Goal: Task Accomplishment & Management: Use online tool/utility

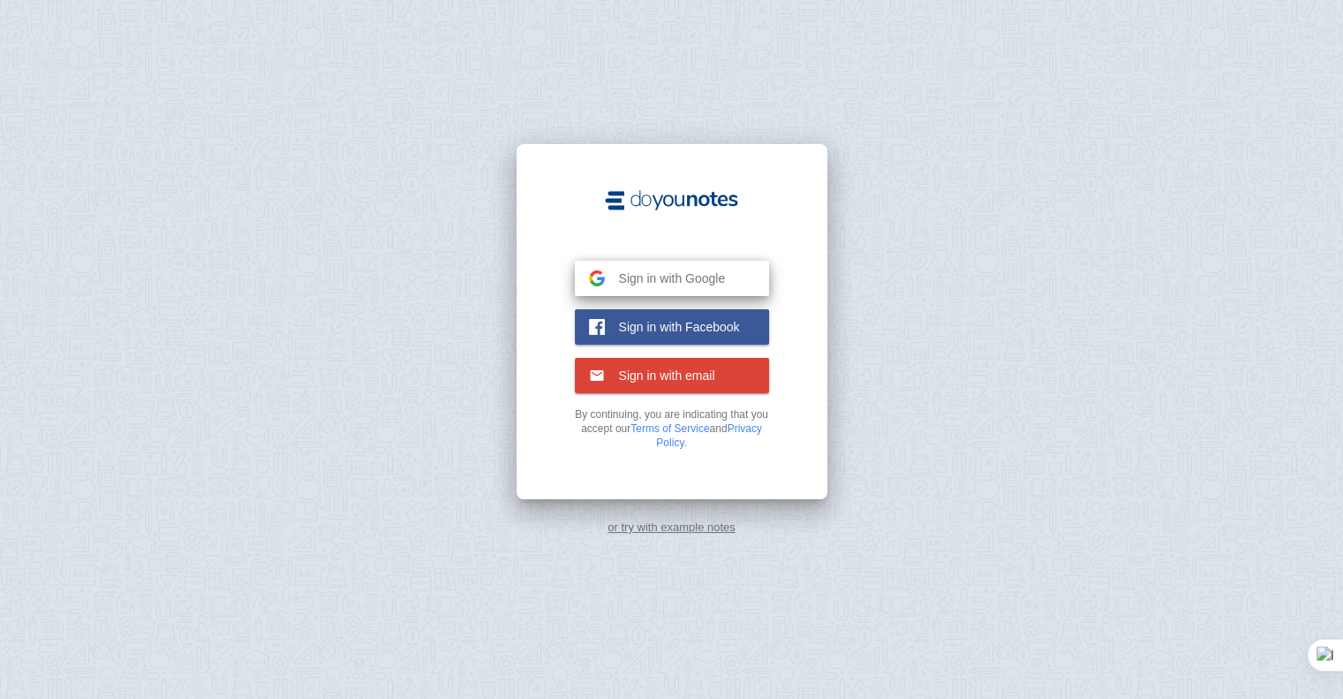
click at [651, 275] on span "Sign in with Google" at bounding box center [665, 278] width 121 height 16
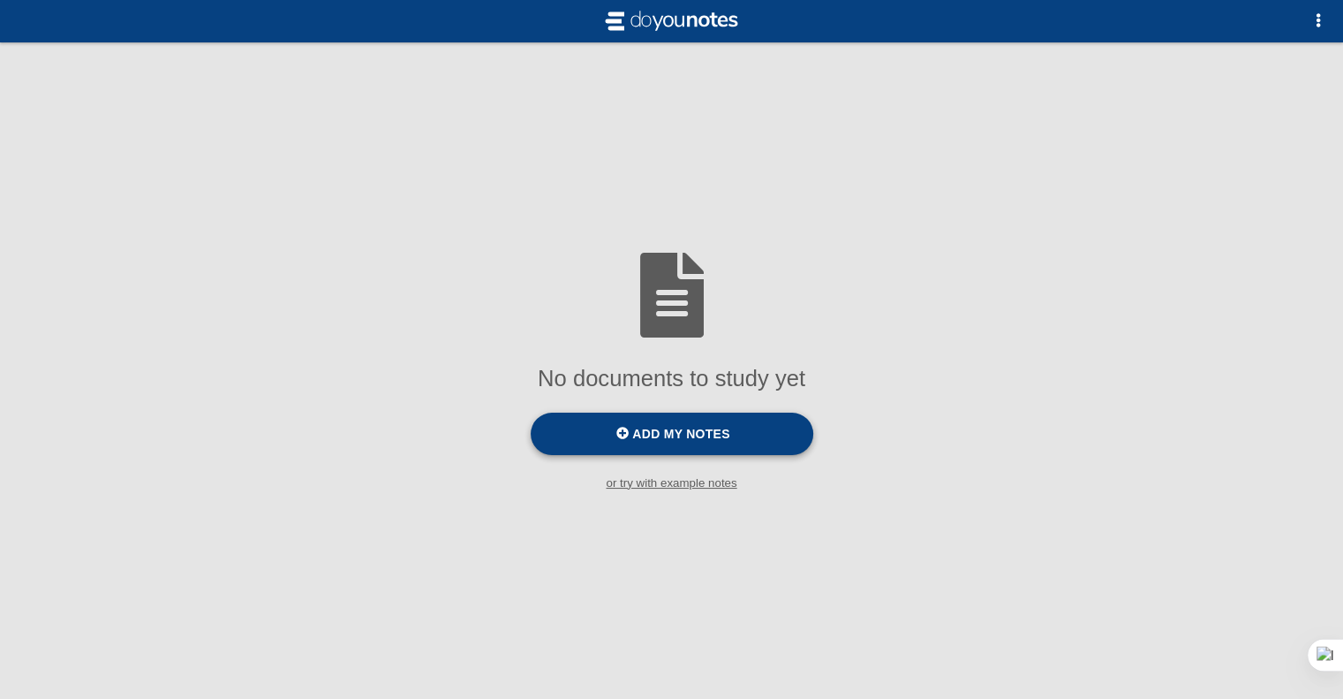
click at [694, 437] on span "Add my notes" at bounding box center [680, 434] width 97 height 14
click at [0, 0] on input "Add my notes" at bounding box center [0, 0] width 0 height 0
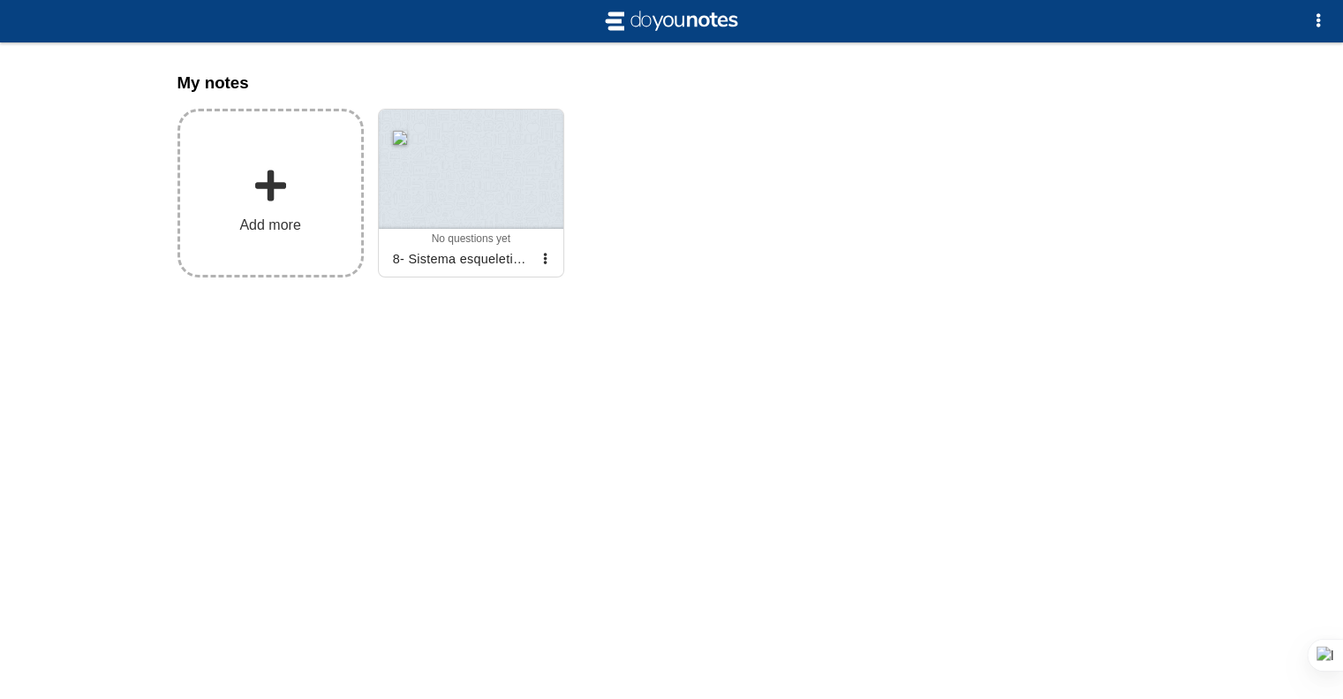
click at [248, 146] on label "Add more" at bounding box center [271, 193] width 186 height 169
click at [0, 0] on input "Add my notes" at bounding box center [0, 0] width 0 height 0
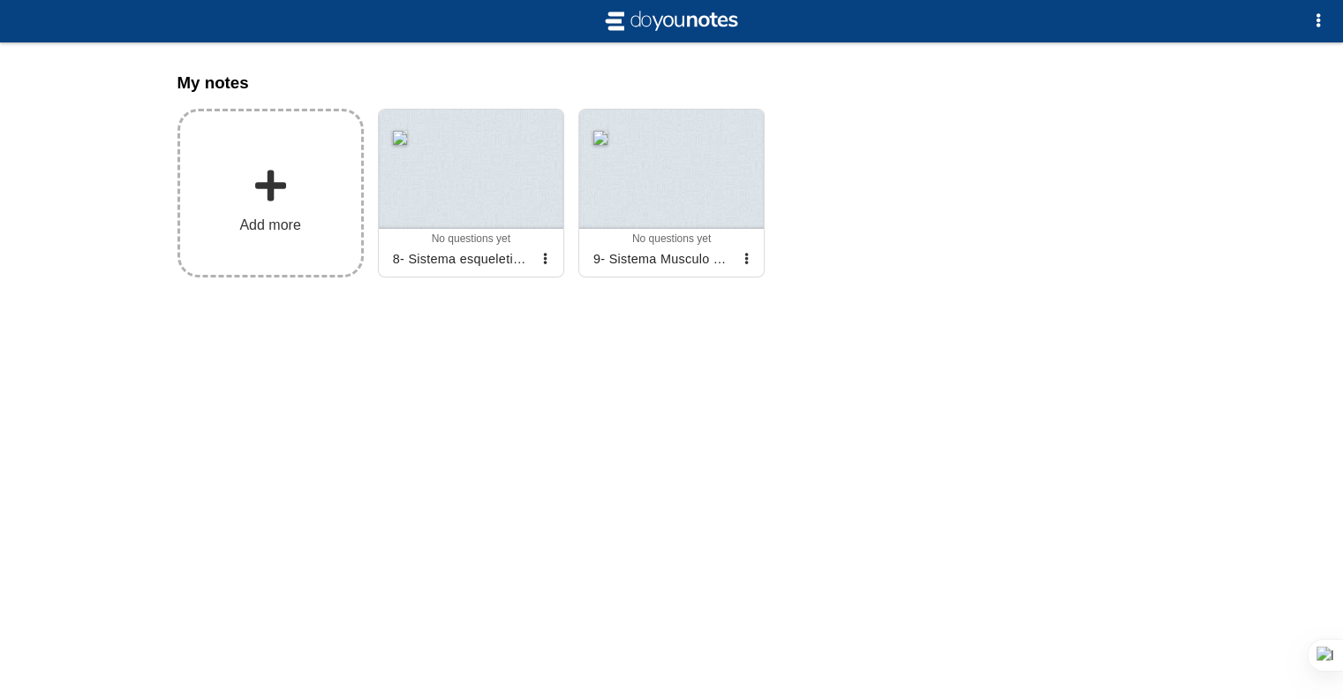
click at [278, 197] on span at bounding box center [270, 185] width 35 height 35
click at [0, 0] on input "Add my notes" at bounding box center [0, 0] width 0 height 0
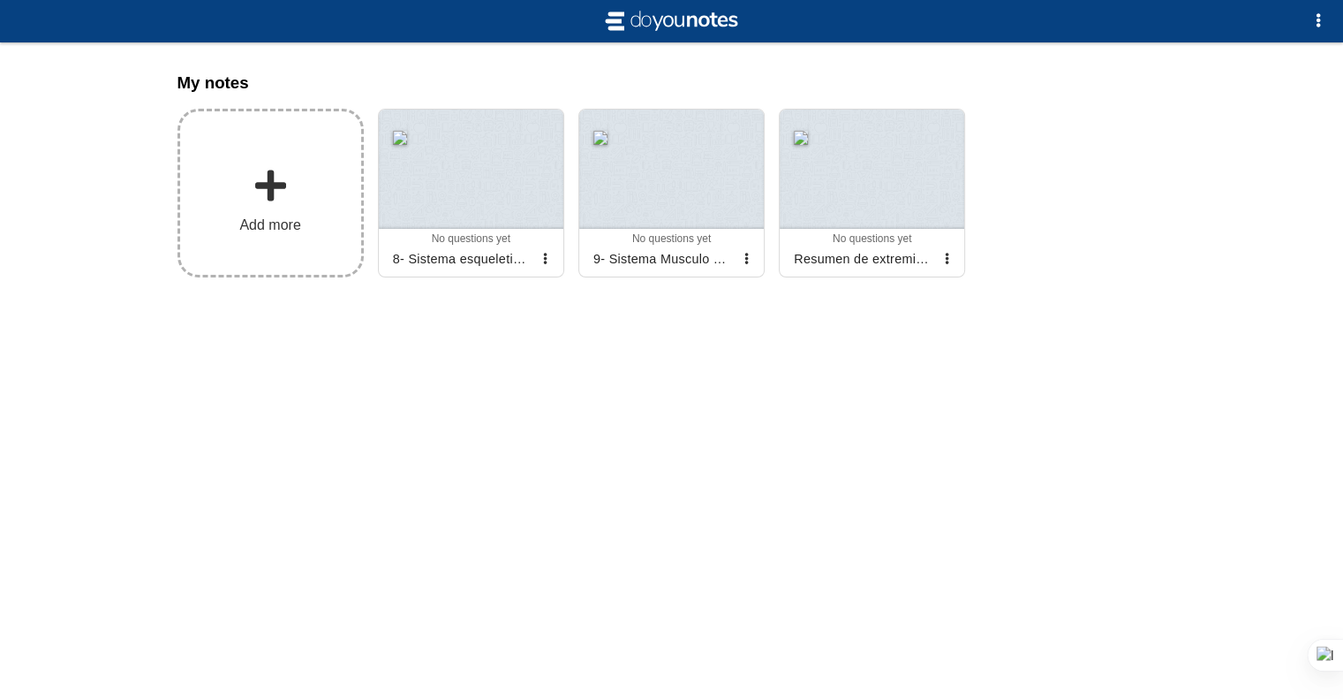
click at [299, 191] on label "Add more" at bounding box center [271, 193] width 186 height 169
click at [0, 0] on input "Add my notes" at bounding box center [0, 0] width 0 height 0
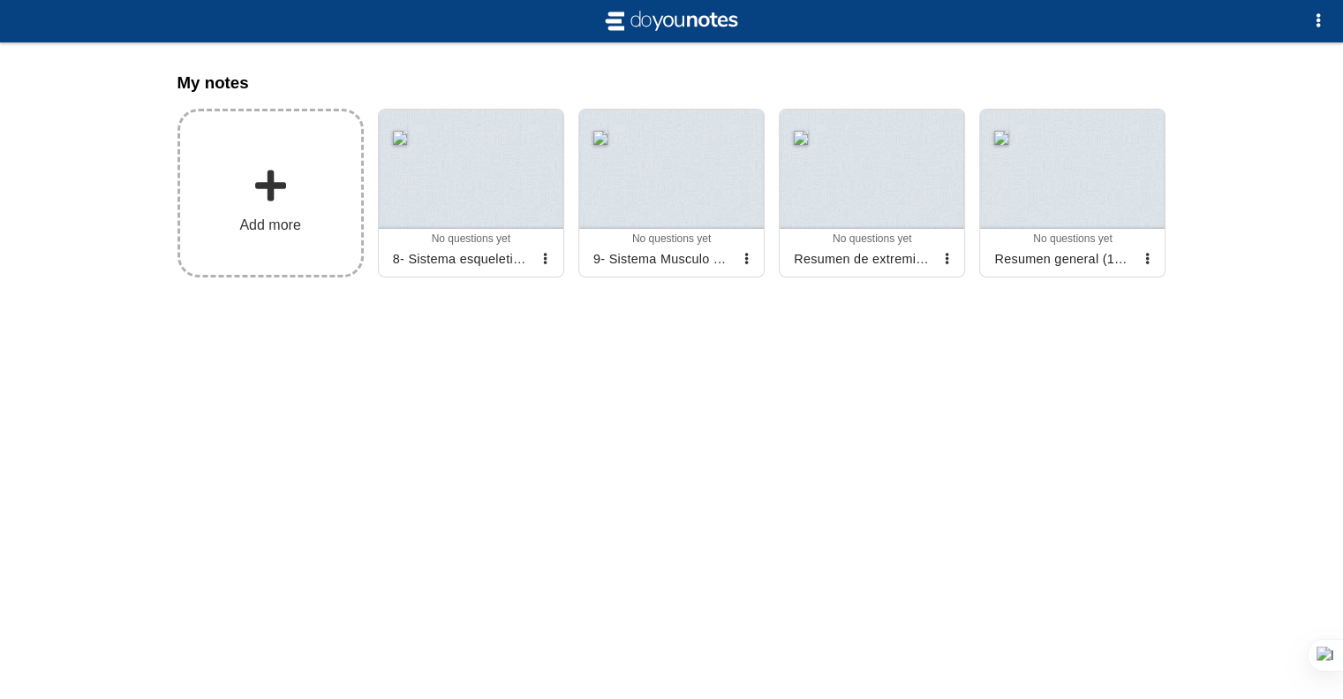
click at [262, 211] on label "Add more" at bounding box center [271, 193] width 186 height 169
click at [0, 0] on input "Add my notes" at bounding box center [0, 0] width 0 height 0
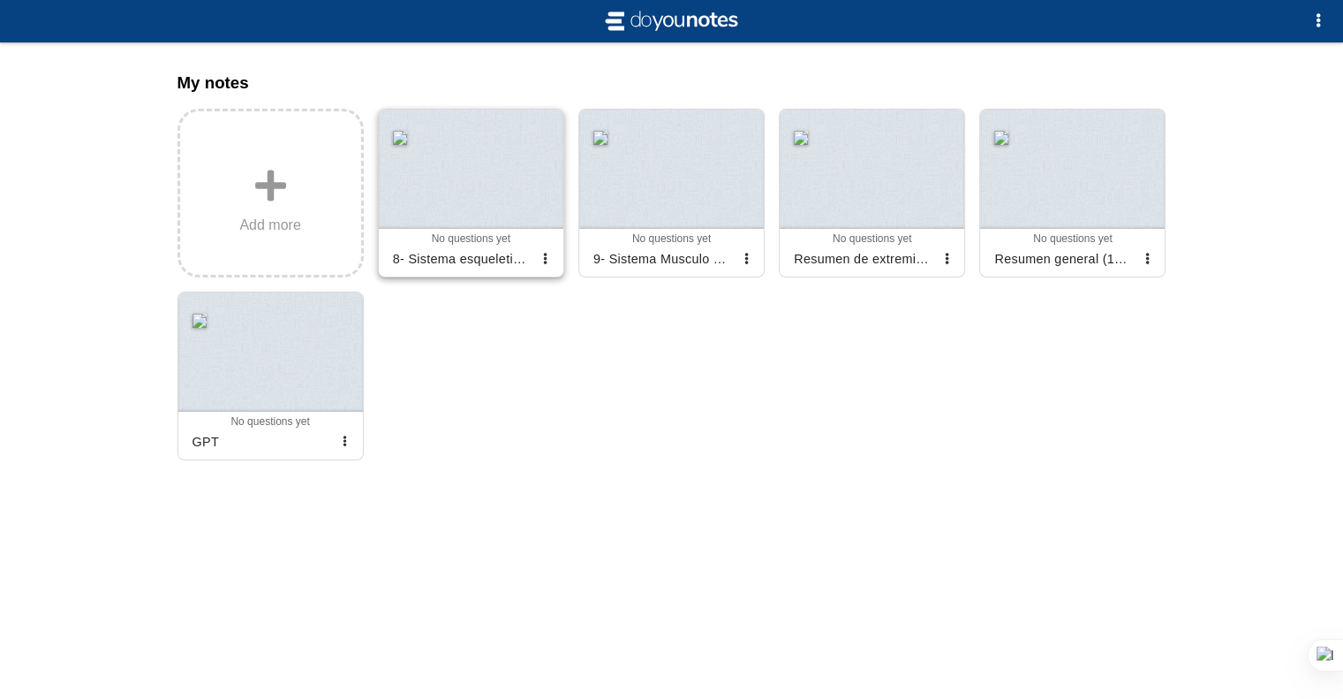
click at [505, 168] on div at bounding box center [471, 169] width 185 height 119
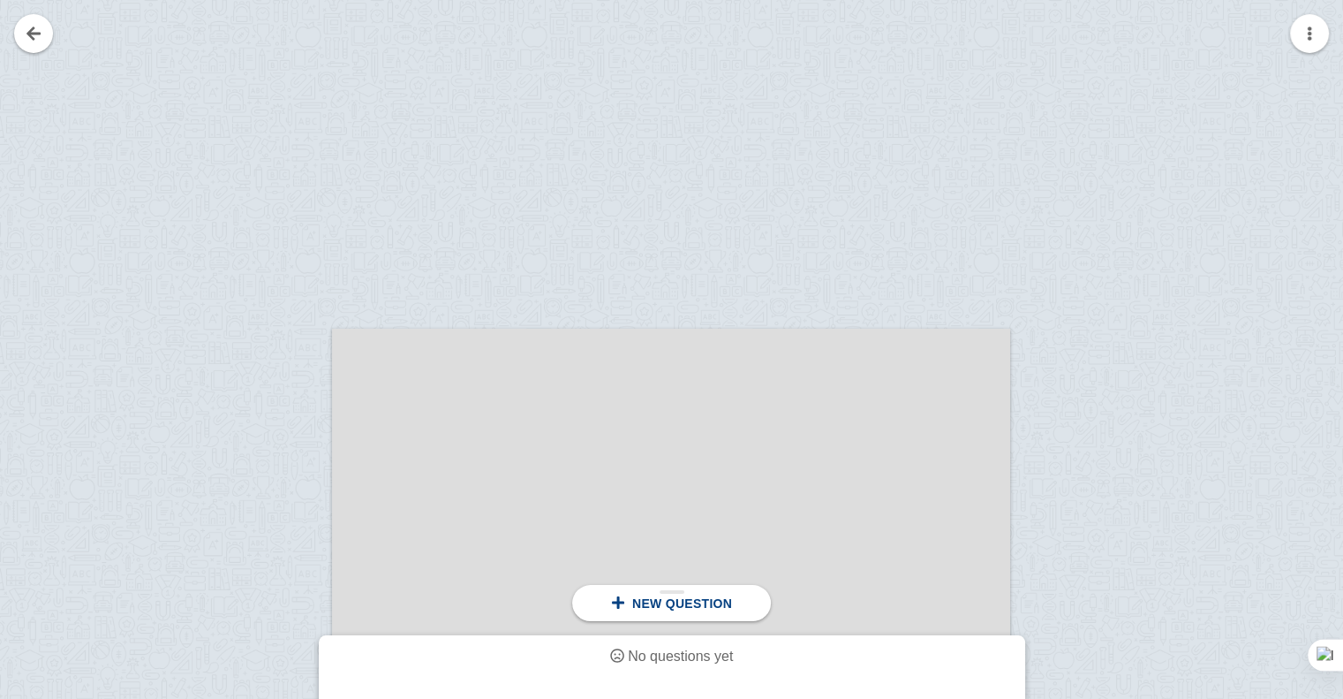
click at [643, 612] on div "New question" at bounding box center [671, 603] width 199 height 36
click at [675, 617] on div "New question" at bounding box center [671, 603] width 199 height 36
click at [531, 435] on div at bounding box center [671, 520] width 678 height 382
click at [496, 427] on div at bounding box center [671, 520] width 678 height 382
click at [260, 411] on div at bounding box center [273, 536] width 118 height 382
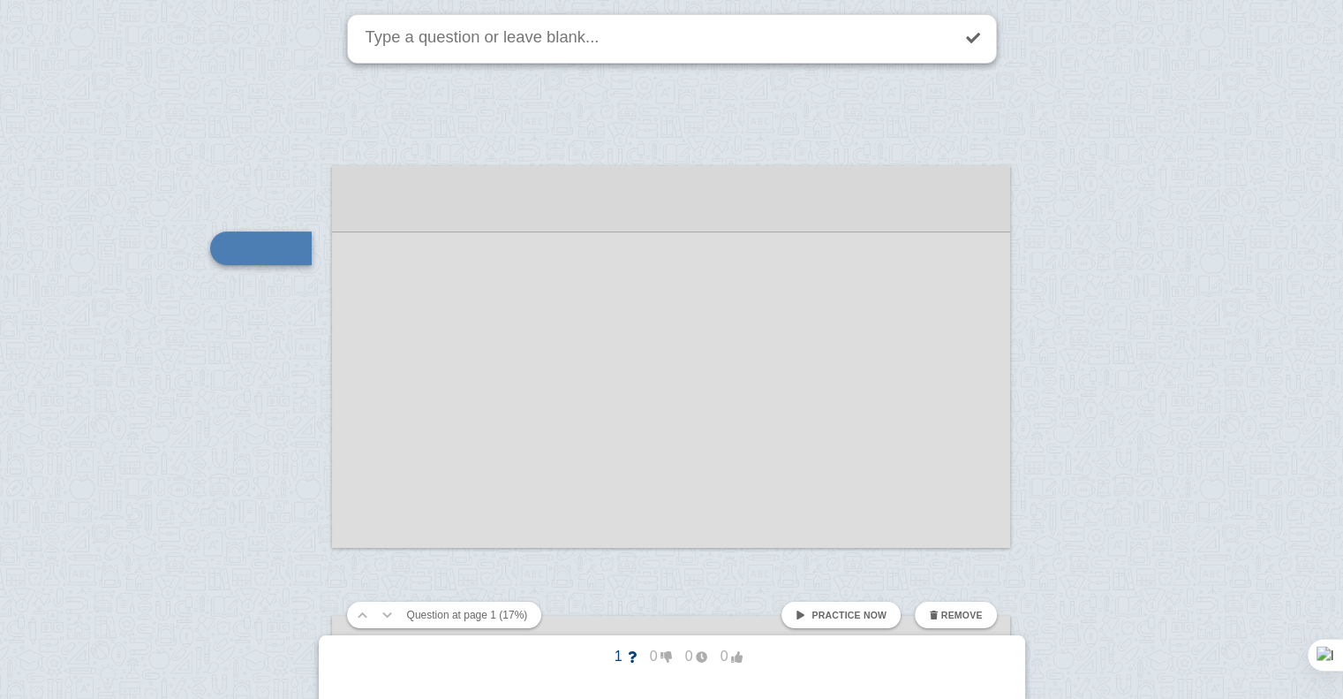
click at [432, 228] on div at bounding box center [671, 357] width 678 height 382
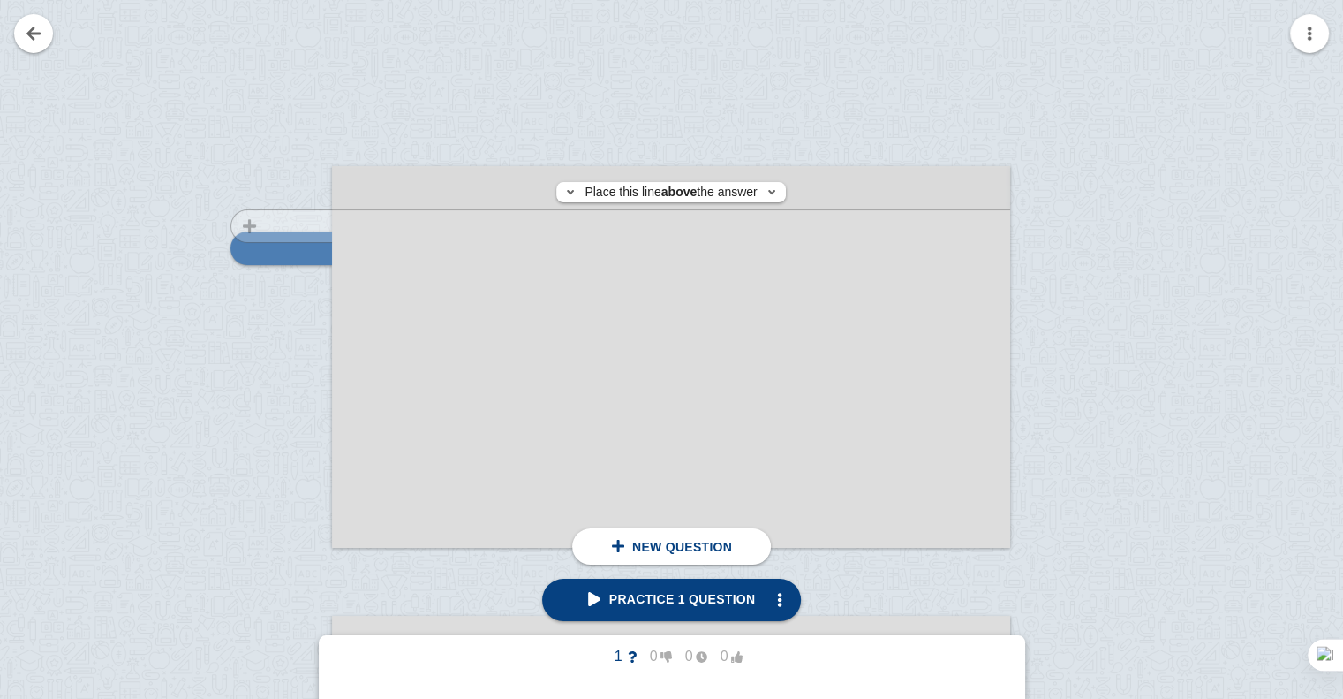
click at [308, 225] on div at bounding box center [273, 374] width 118 height 382
checkbox input "true"
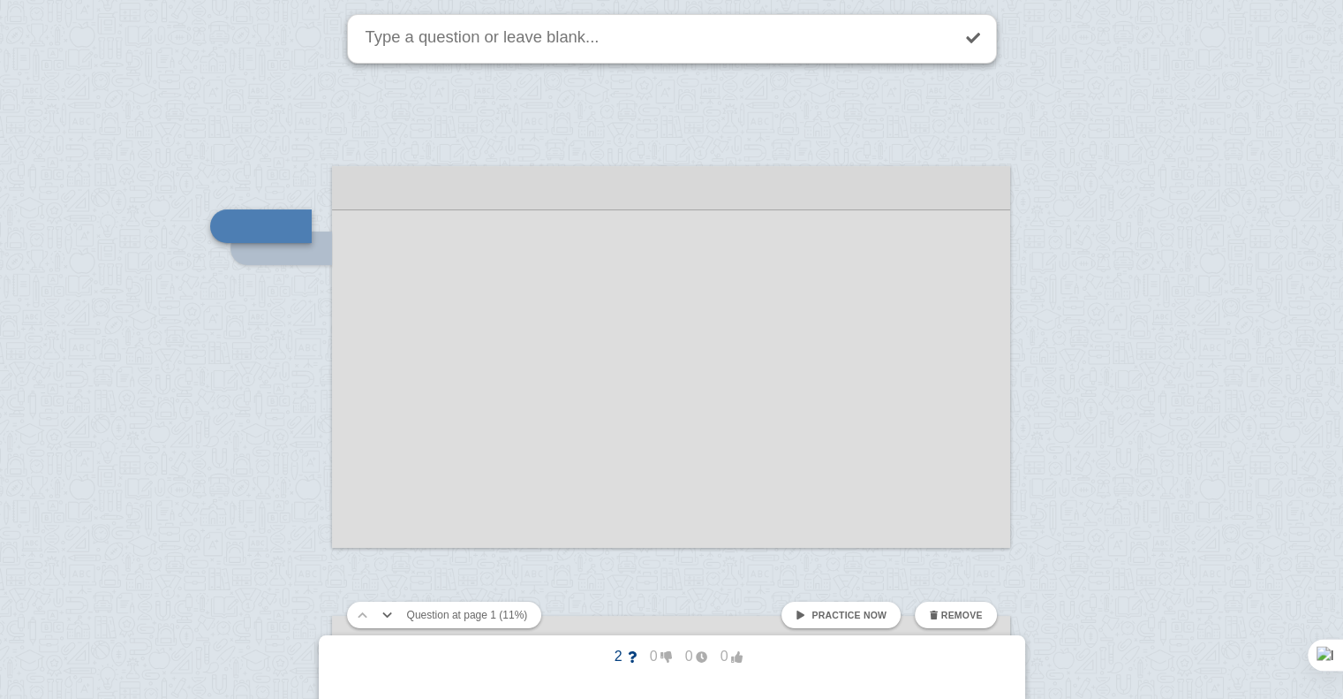
scroll to position [140, 0]
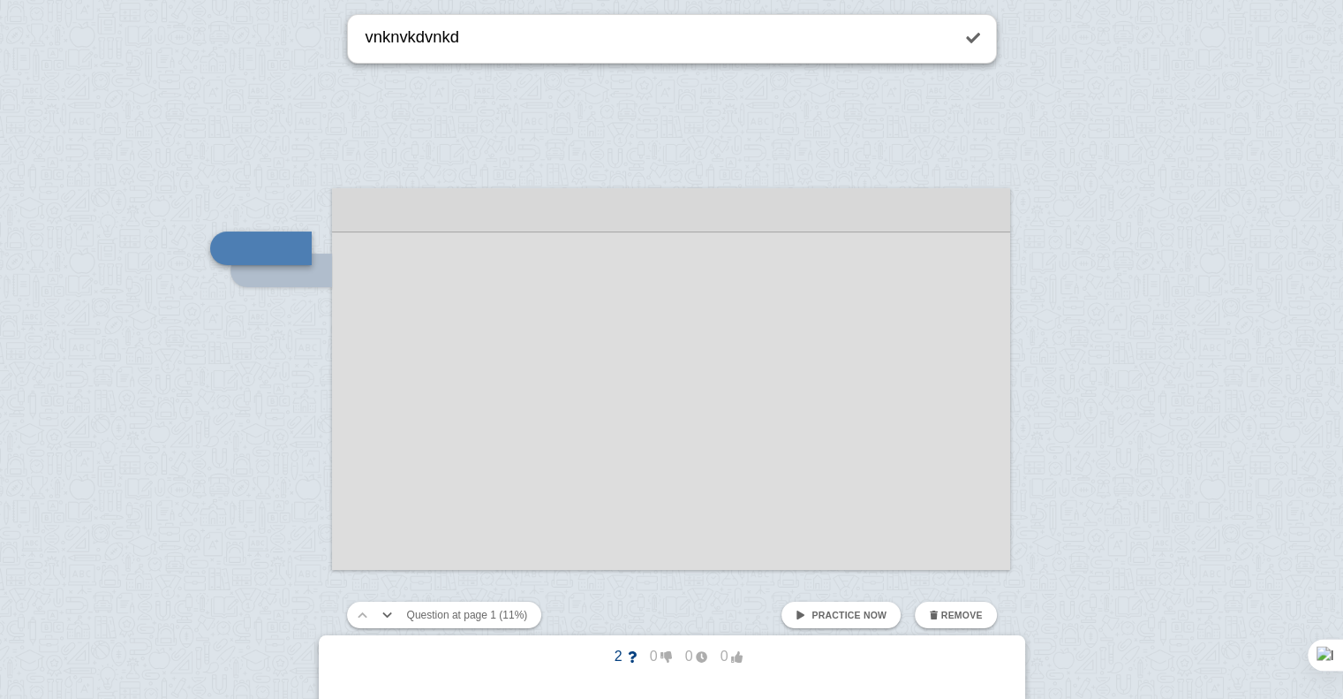
type textarea "vnknvkdvnkd"
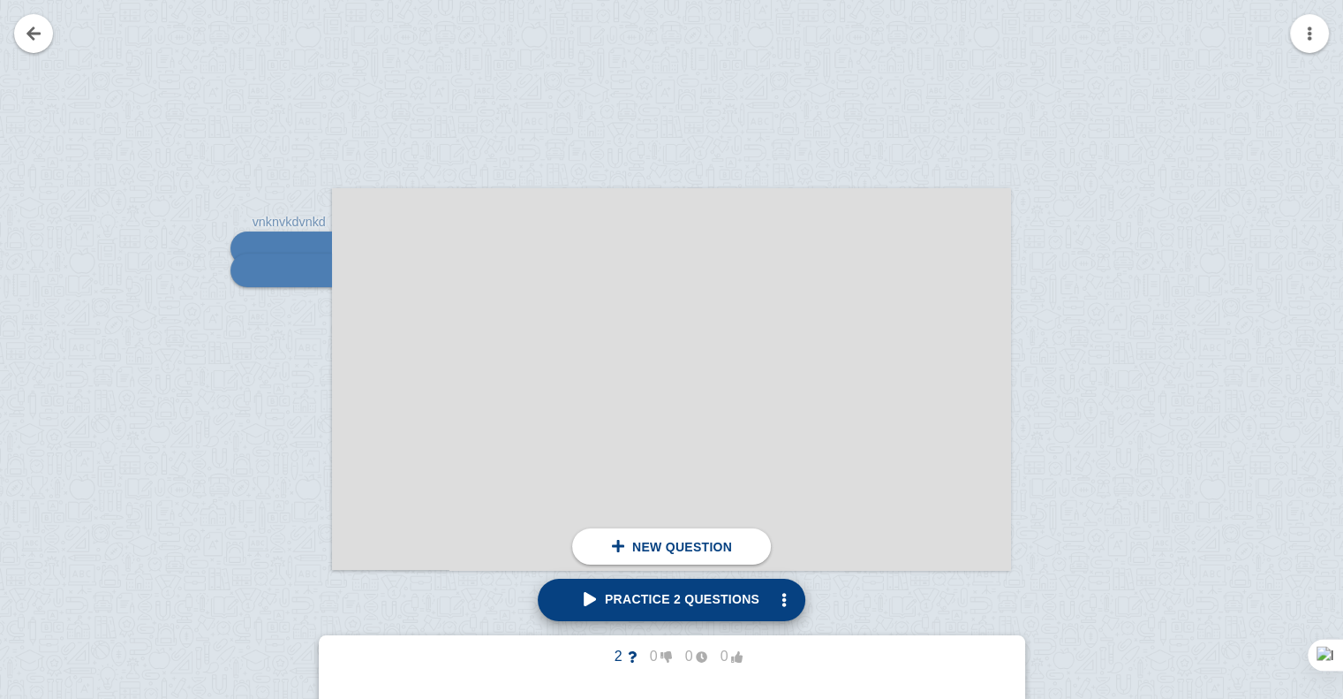
click at [652, 588] on link "Practice 2 questions" at bounding box center [672, 599] width 268 height 42
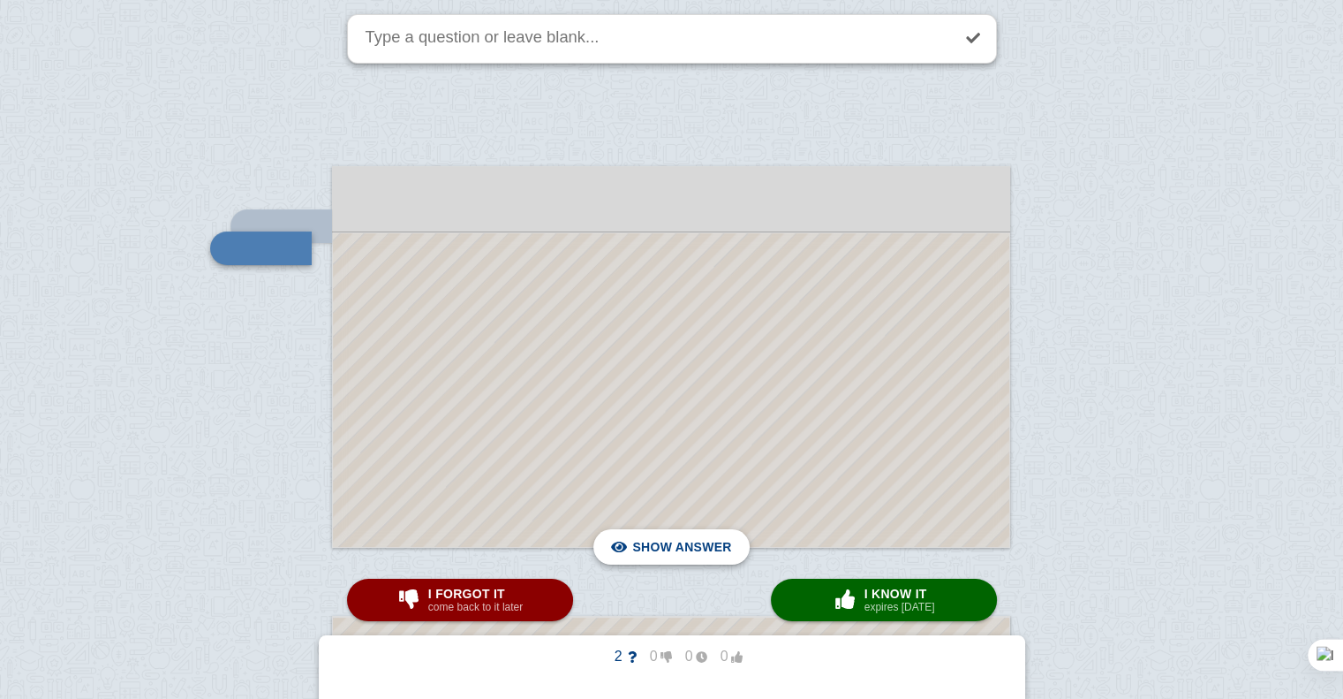
click at [701, 540] on span "Hide answer" at bounding box center [685, 546] width 92 height 39
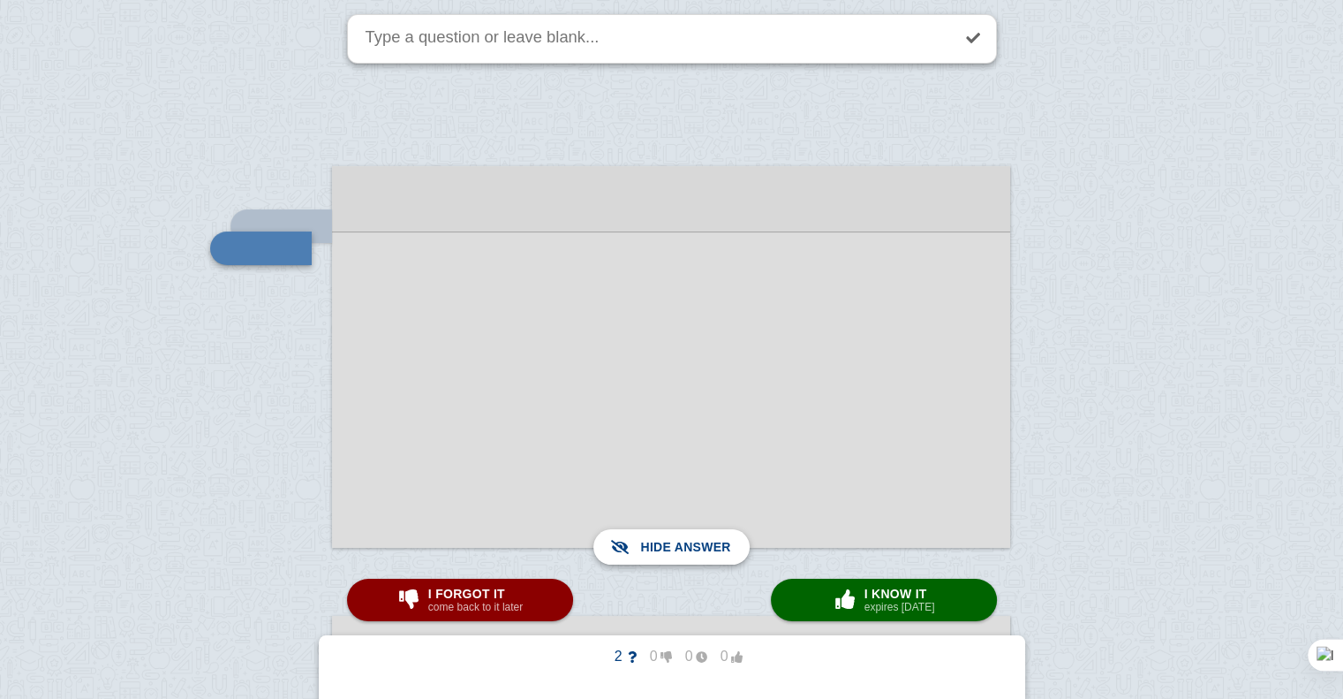
click at [701, 540] on span "Show answer" at bounding box center [681, 546] width 99 height 39
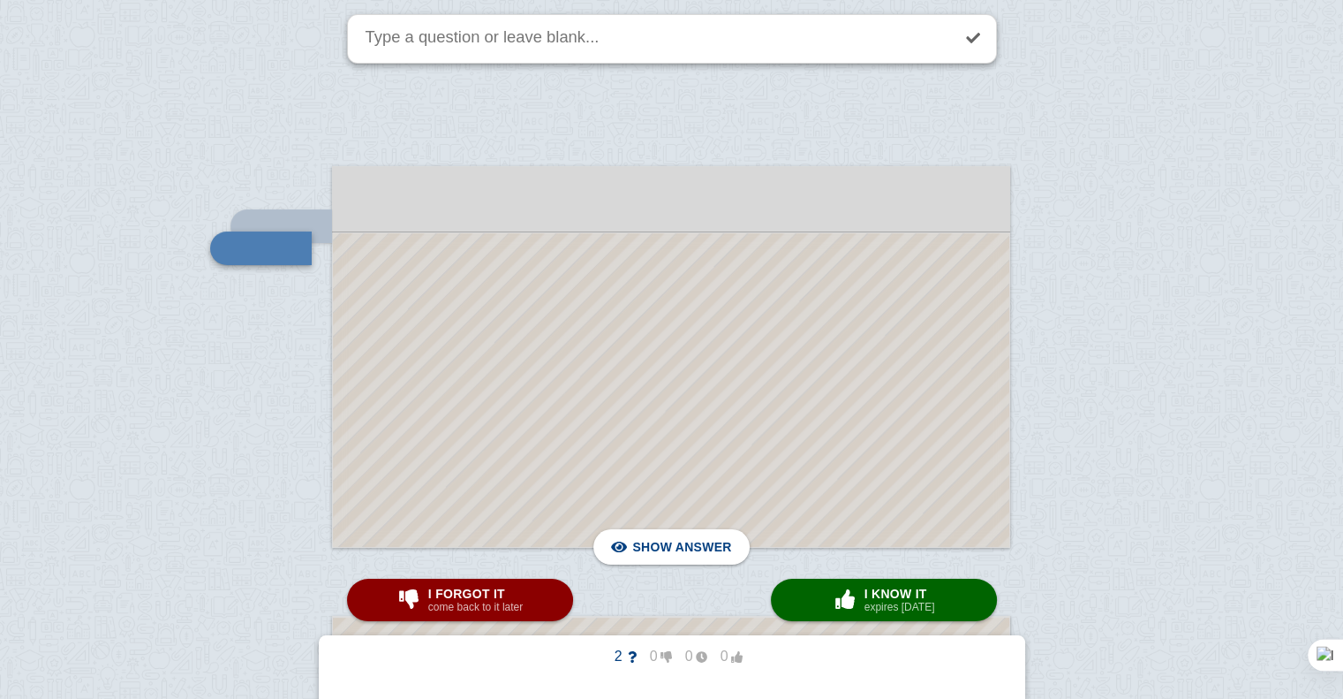
checkbox input "false"
